Goal: Information Seeking & Learning: Learn about a topic

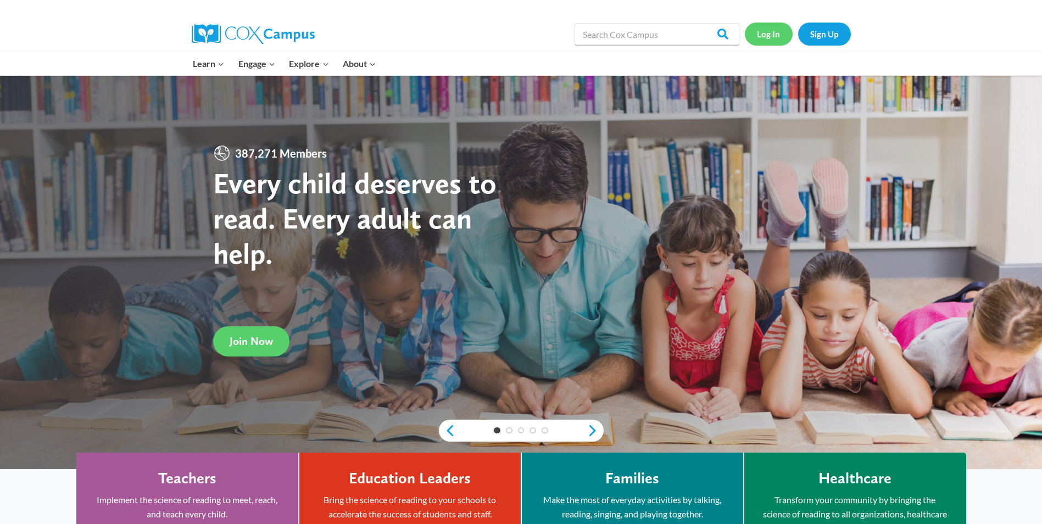
click at [765, 35] on link "Log In" at bounding box center [769, 34] width 48 height 23
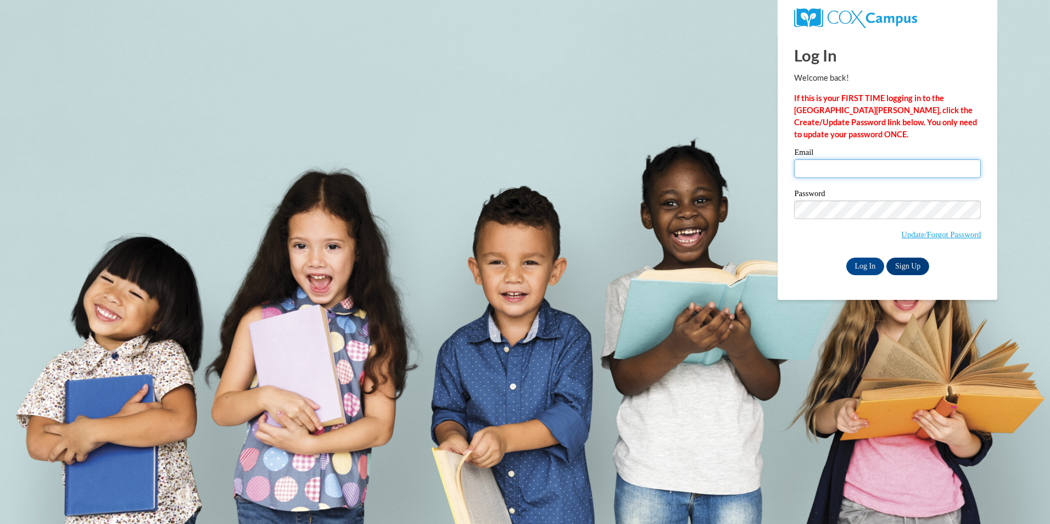
click at [835, 170] on input "Email" at bounding box center [887, 168] width 187 height 19
click at [837, 165] on input "Email" at bounding box center [887, 168] width 187 height 19
click at [838, 171] on input "Email" at bounding box center [887, 168] width 187 height 19
type input "myfourbadboys@gmail.com"
click at [792, 263] on div "Please enter your email! Please enter your password! Email myfourbadboys@gmail.…" at bounding box center [887, 211] width 203 height 126
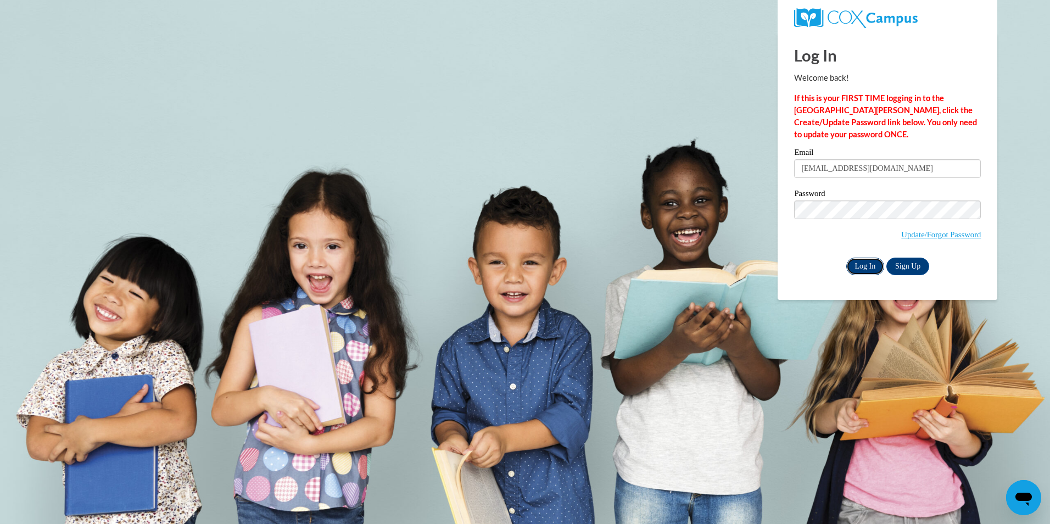
click at [864, 268] on input "Log In" at bounding box center [866, 267] width 38 height 18
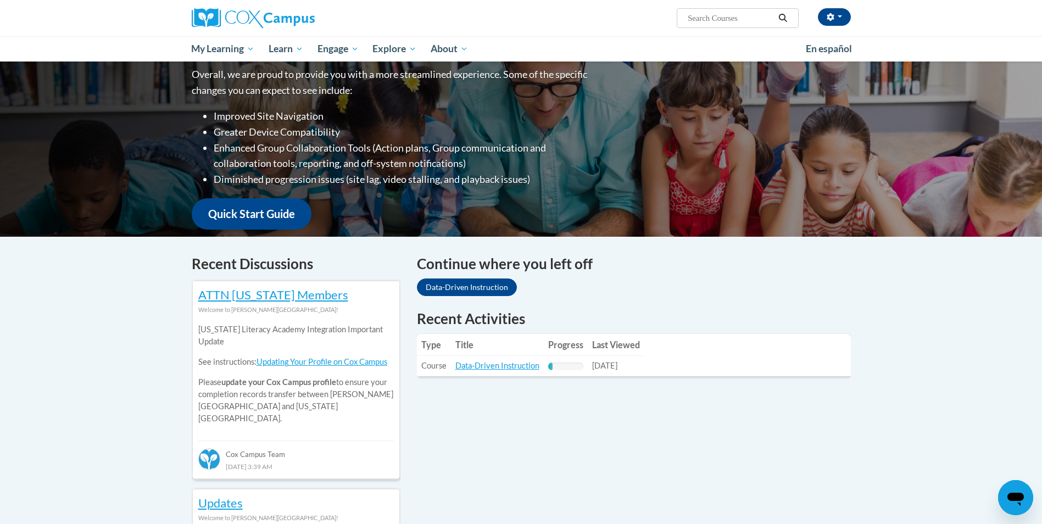
scroll to position [151, 0]
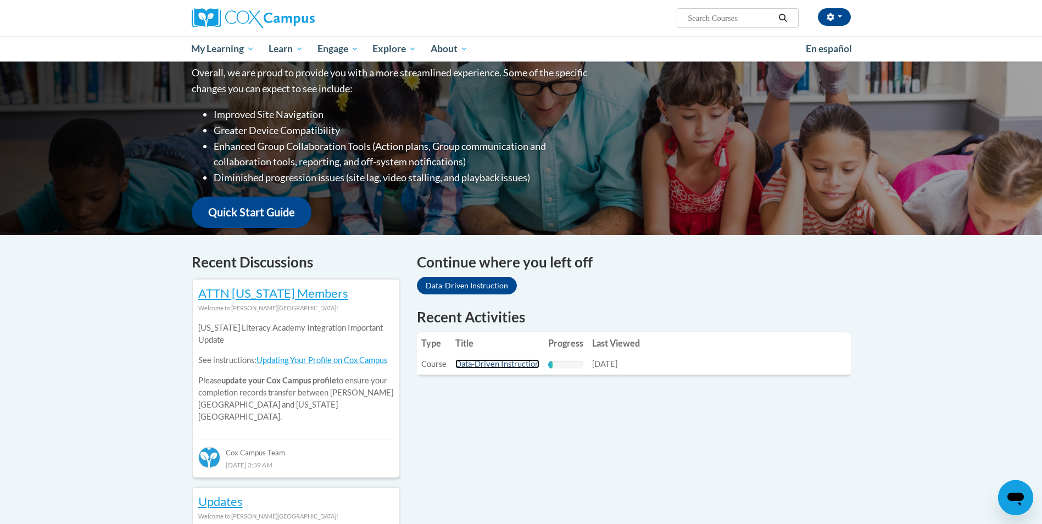
click at [487, 365] on link "Data-Driven Instruction" at bounding box center [497, 363] width 84 height 9
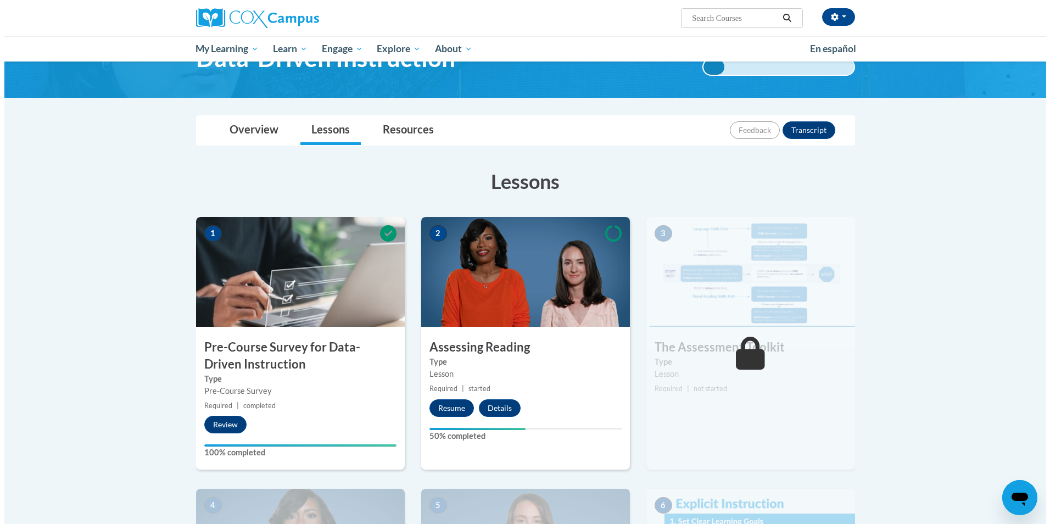
scroll to position [86, 0]
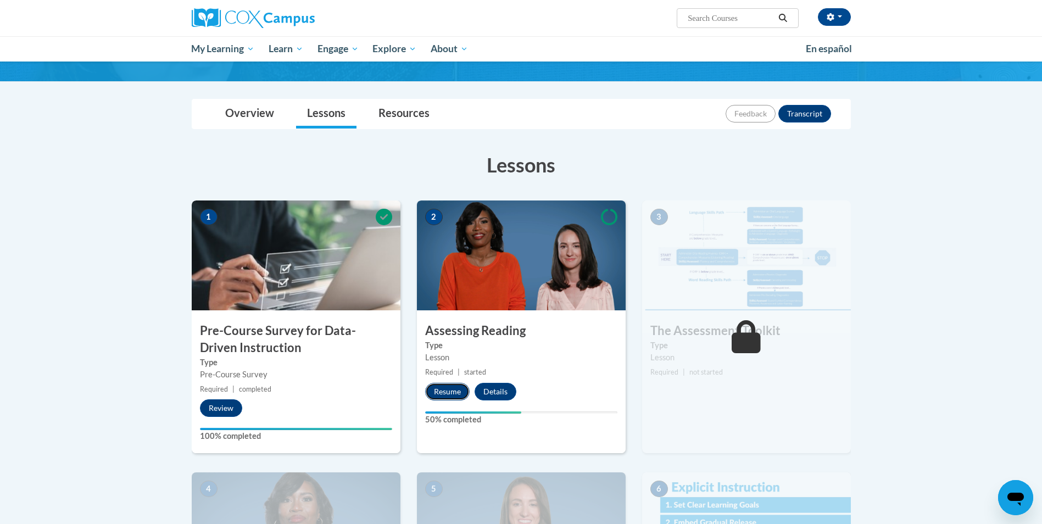
click at [446, 392] on button "Resume" at bounding box center [447, 392] width 44 height 18
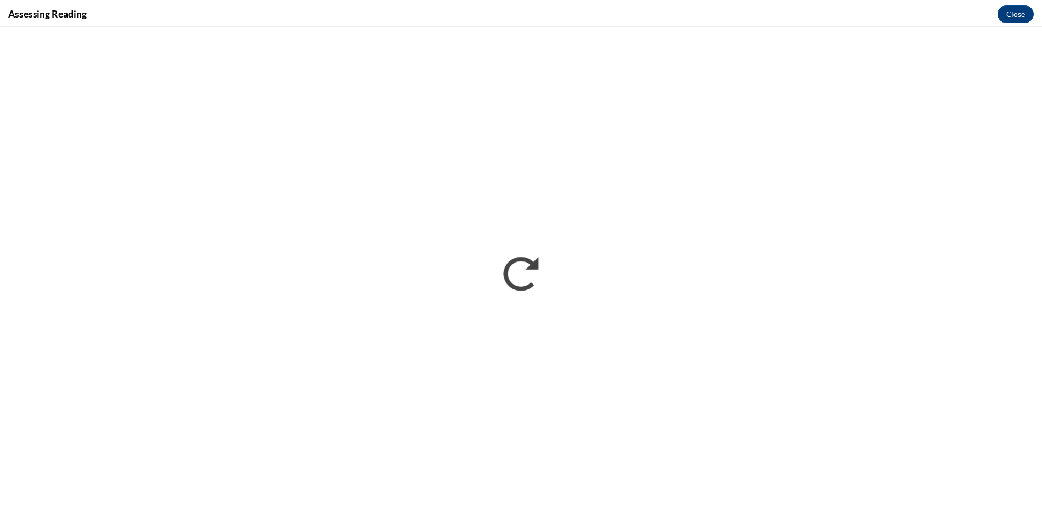
scroll to position [0, 0]
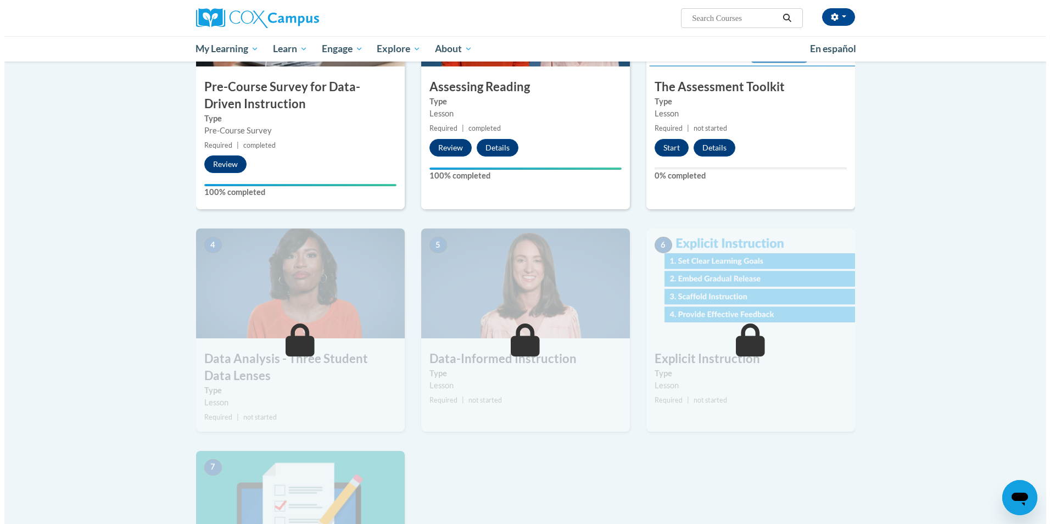
scroll to position [308, 0]
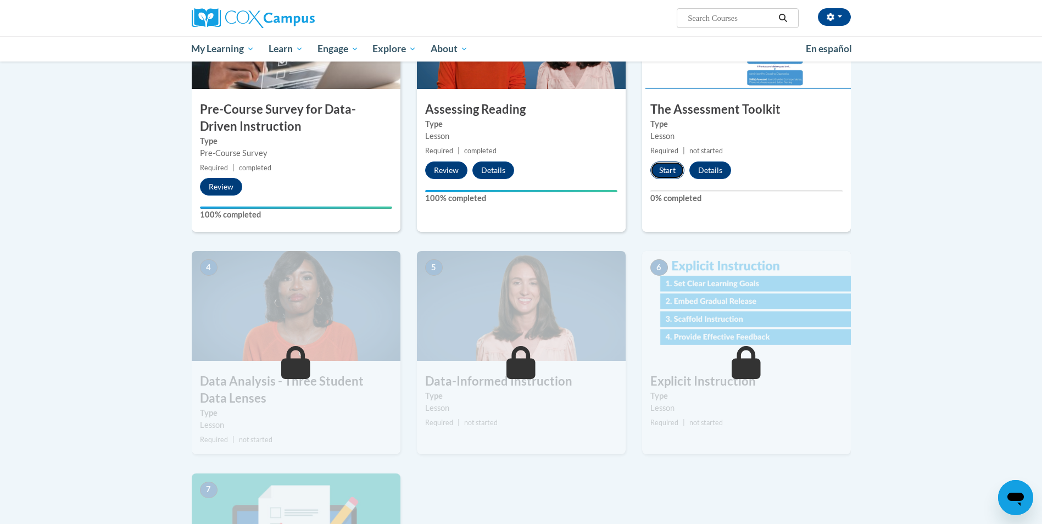
click at [661, 165] on button "Start" at bounding box center [667, 171] width 34 height 18
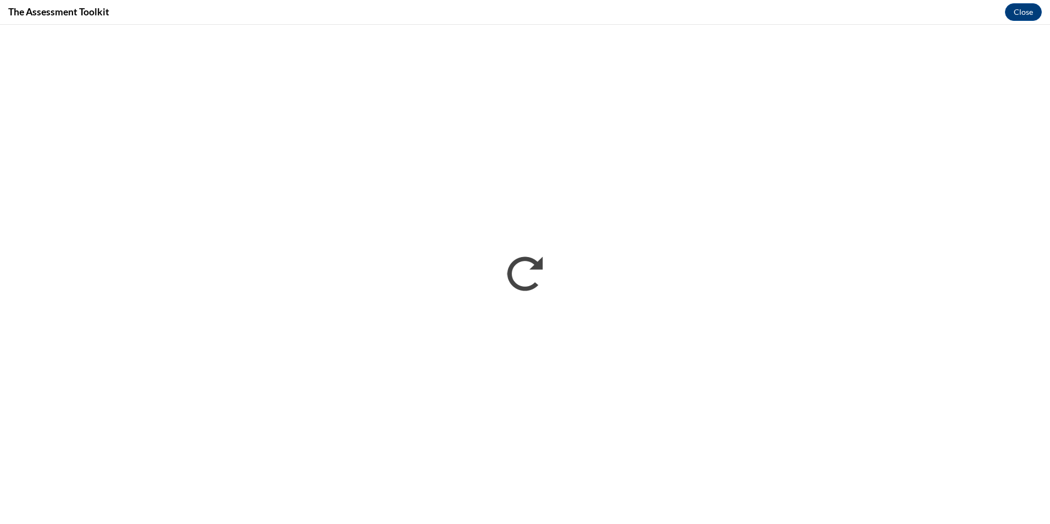
scroll to position [0, 0]
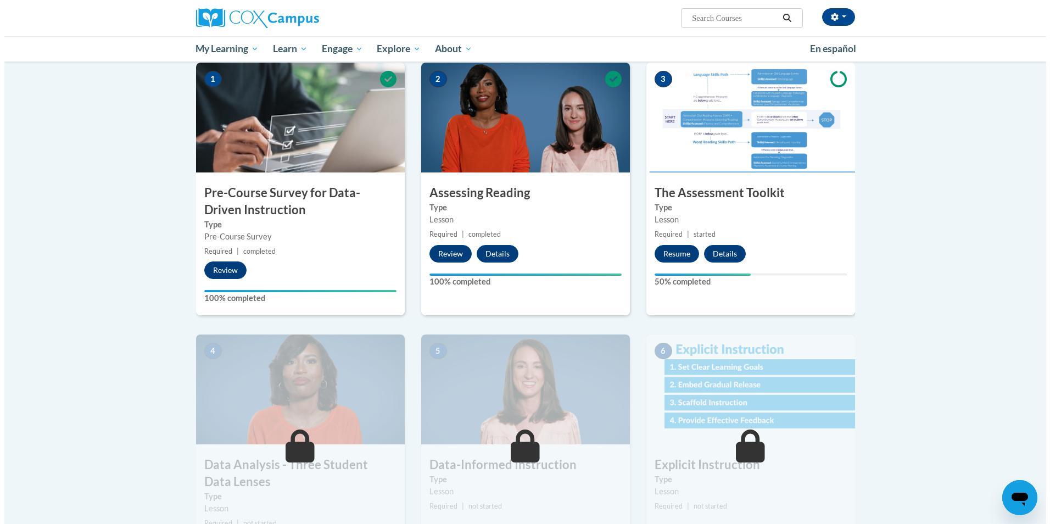
scroll to position [238, 0]
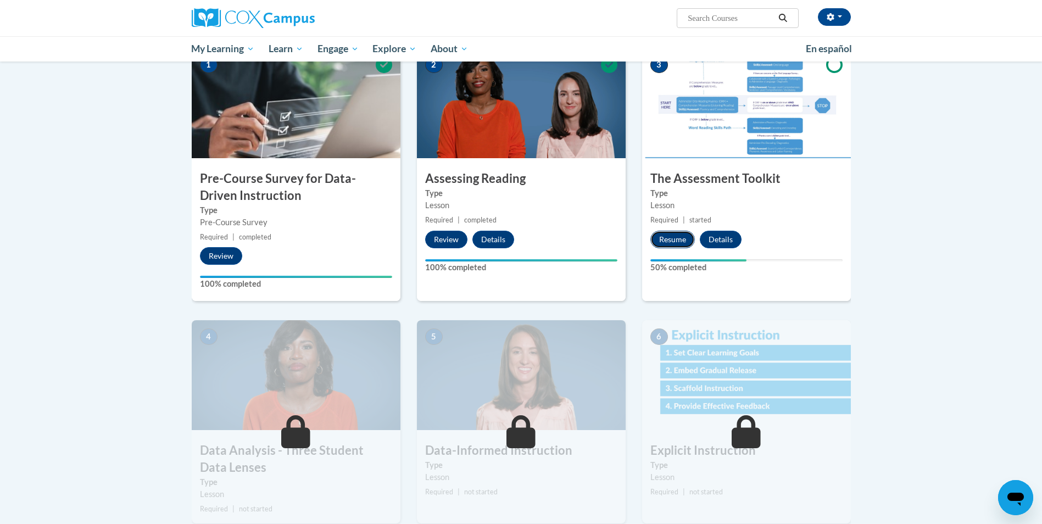
click at [665, 237] on button "Resume" at bounding box center [672, 240] width 44 height 18
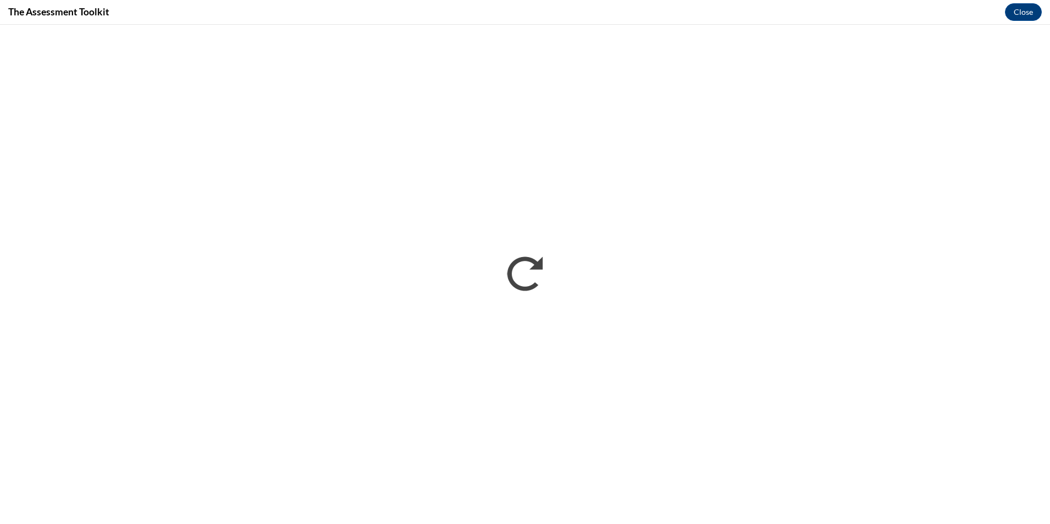
scroll to position [0, 0]
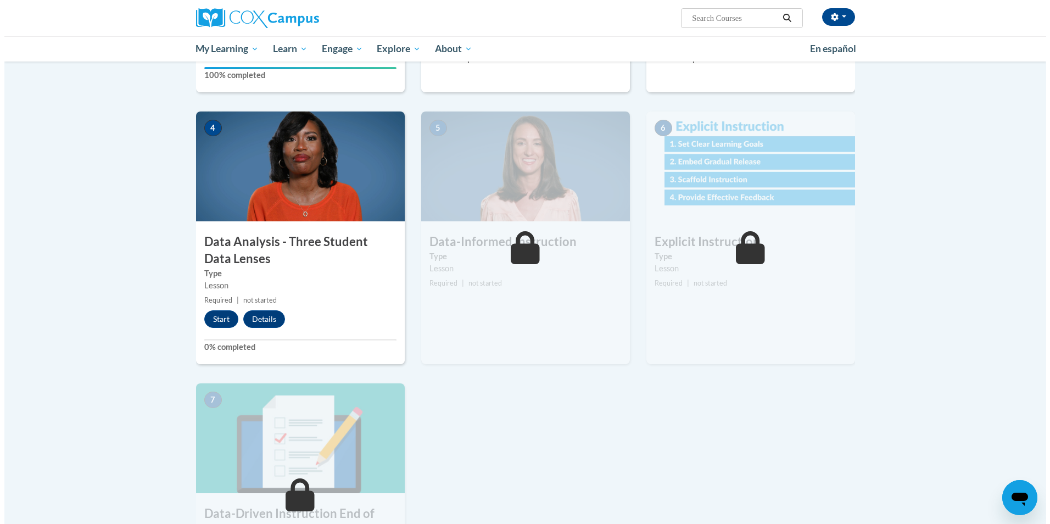
scroll to position [521, 0]
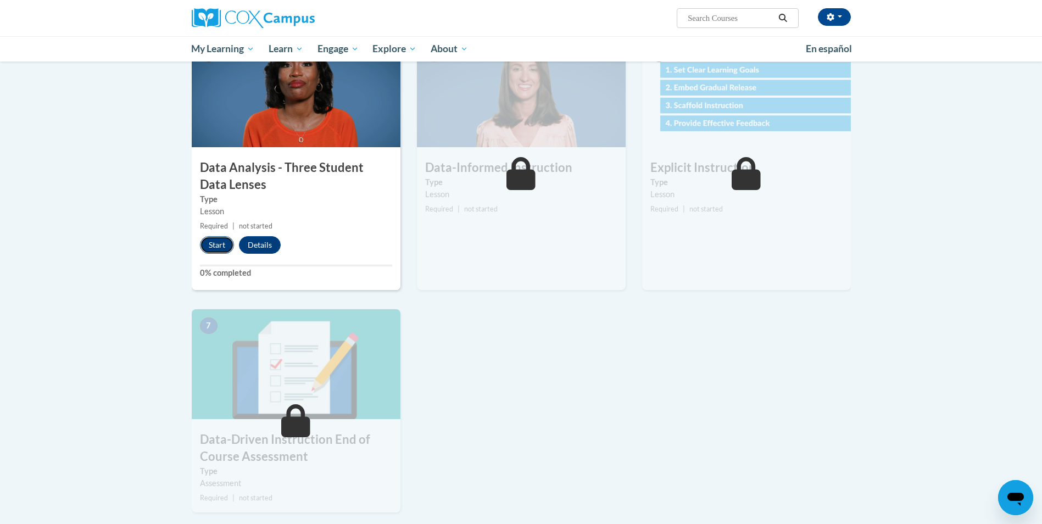
click at [222, 240] on button "Start" at bounding box center [217, 245] width 34 height 18
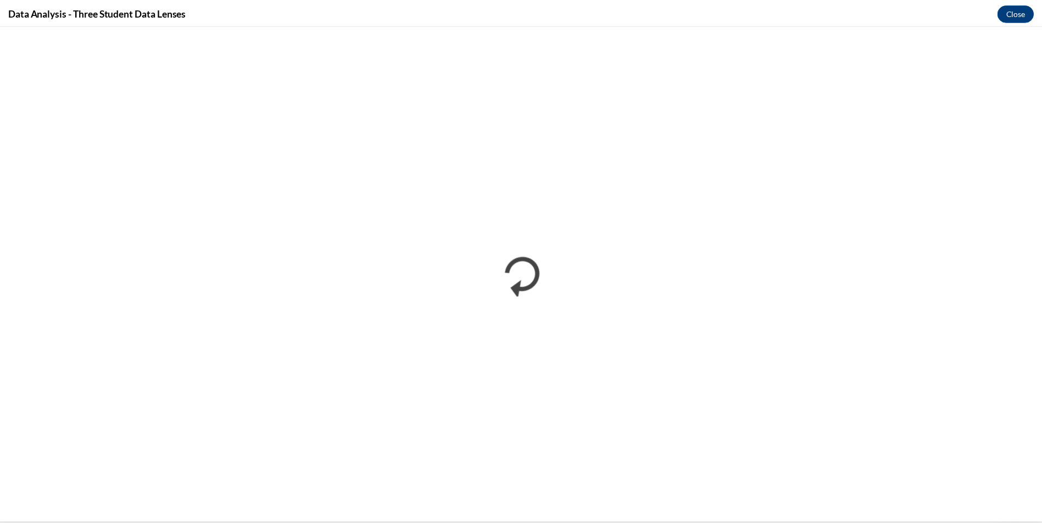
scroll to position [0, 0]
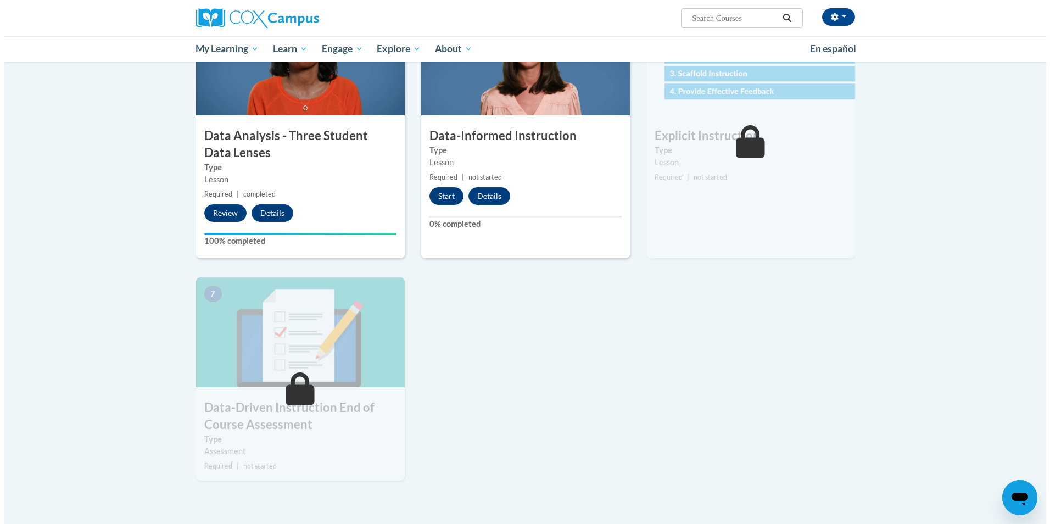
scroll to position [552, 0]
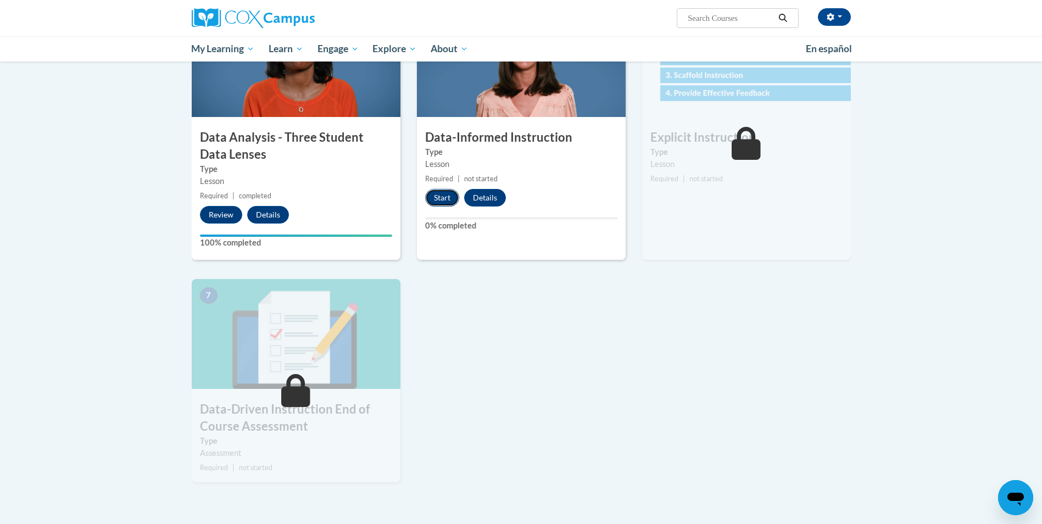
click at [438, 196] on button "Start" at bounding box center [442, 198] width 34 height 18
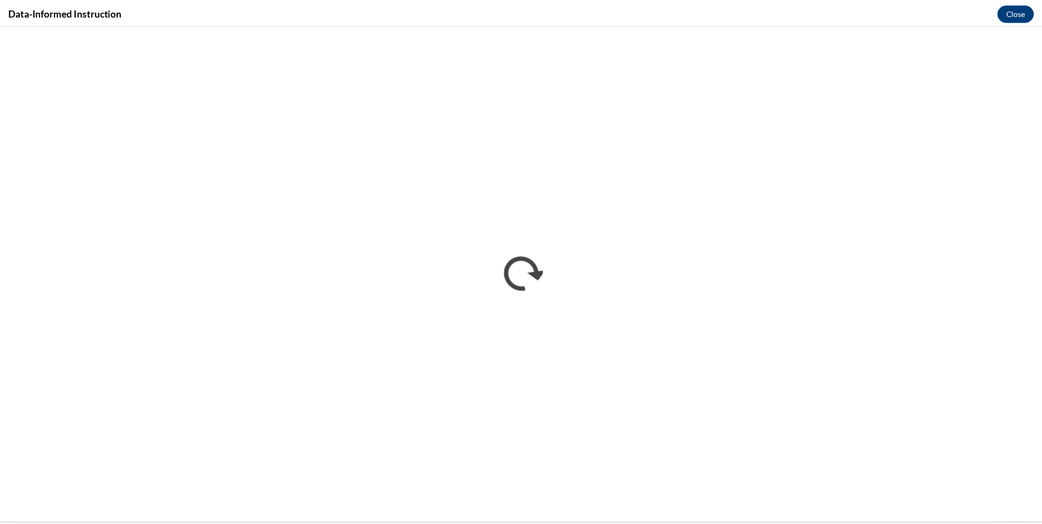
scroll to position [0, 0]
